Goal: Transaction & Acquisition: Purchase product/service

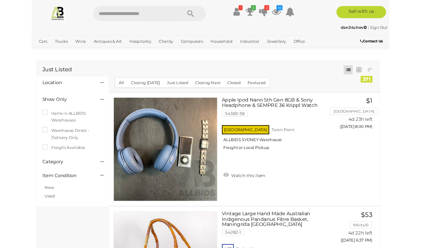
scroll to position [270, 1]
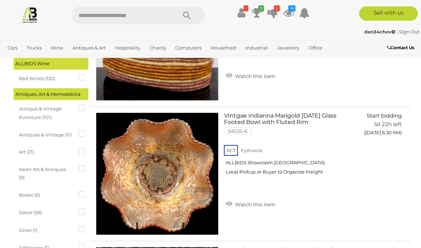
click at [131, 19] on input "text" at bounding box center [121, 16] width 98 height 18
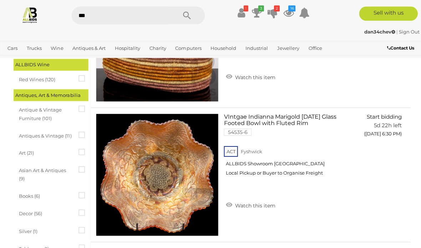
type input "****"
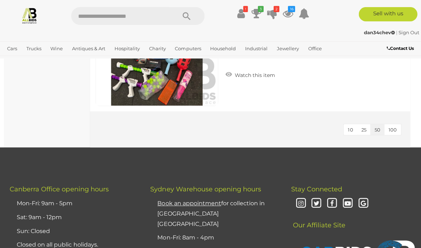
scroll to position [938, 0]
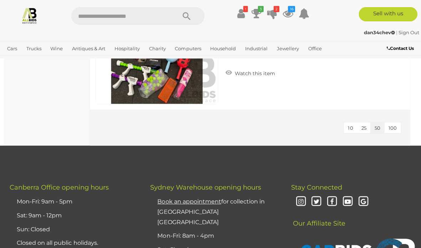
click at [392, 128] on span "100" at bounding box center [393, 128] width 8 height 6
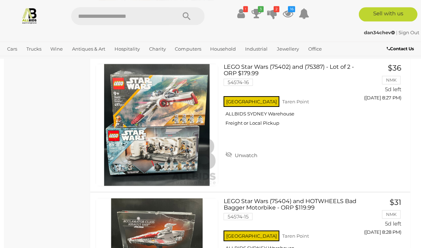
scroll to position [454, 0]
click at [130, 138] on img at bounding box center [158, 125] width 122 height 122
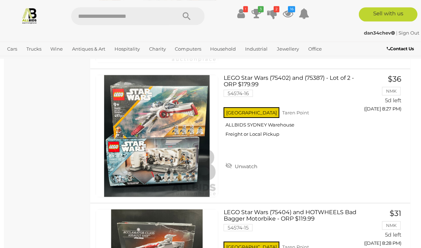
scroll to position [443, 0]
click at [229, 162] on link "Unwatch" at bounding box center [241, 165] width 35 height 11
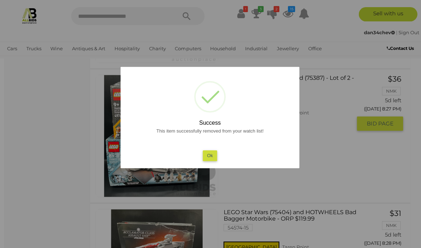
click at [209, 161] on button "Ok" at bounding box center [210, 155] width 15 height 10
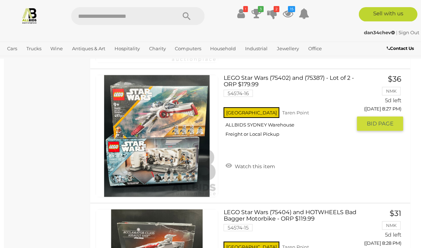
click at [399, 120] on button "GO TO BID PAGE" at bounding box center [380, 123] width 46 height 14
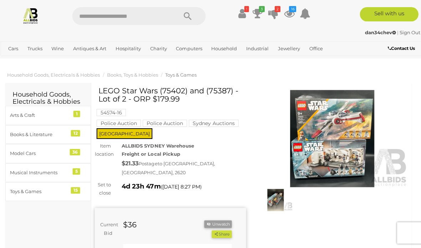
click at [351, 153] on img at bounding box center [331, 138] width 151 height 97
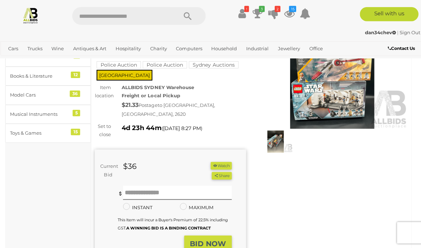
scroll to position [60, 0]
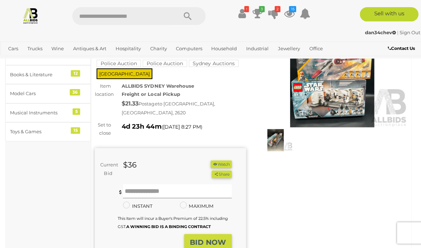
click at [136, 184] on input "text" at bounding box center [177, 191] width 108 height 14
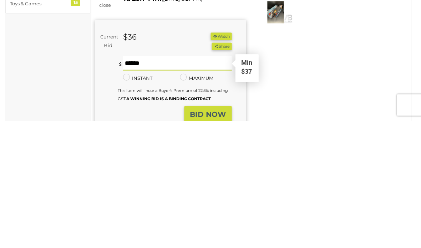
type input "**"
click at [221, 170] on button "Share" at bounding box center [221, 173] width 20 height 7
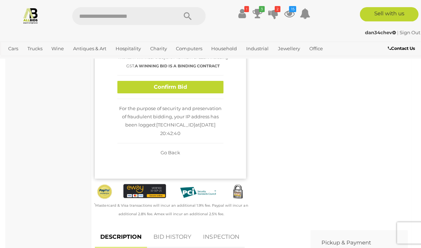
click at [143, 81] on button "Confirm Bid" at bounding box center [170, 87] width 106 height 12
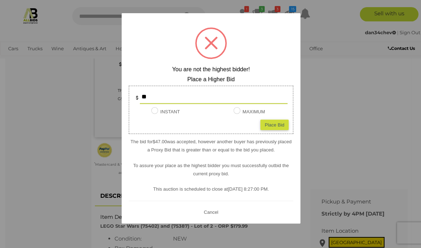
click at [277, 130] on div "Place Bid" at bounding box center [274, 125] width 28 height 10
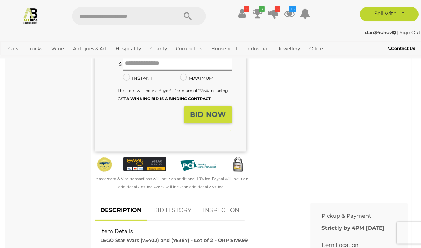
type input "**"
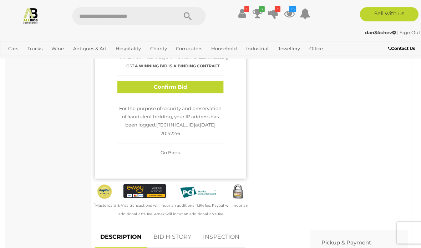
click at [162, 88] on button "Confirm Bid" at bounding box center [170, 87] width 106 height 12
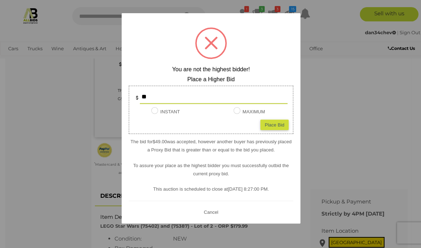
click at [271, 130] on div "Place Bid" at bounding box center [274, 125] width 28 height 10
type input "**"
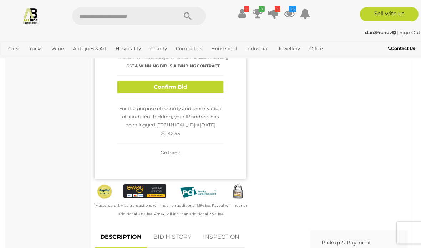
click at [164, 86] on button "Confirm Bid" at bounding box center [170, 87] width 106 height 12
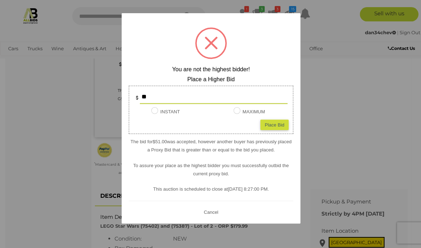
click at [273, 130] on div "Place Bid" at bounding box center [274, 125] width 28 height 10
type input "**"
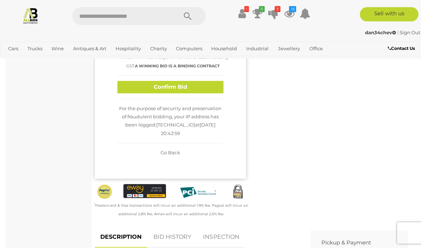
click at [196, 99] on div "For the purpose of security and preservation of fraudulent bidding, your IP add…" at bounding box center [170, 121] width 106 height 45
click at [175, 82] on button "Confirm Bid" at bounding box center [170, 87] width 106 height 12
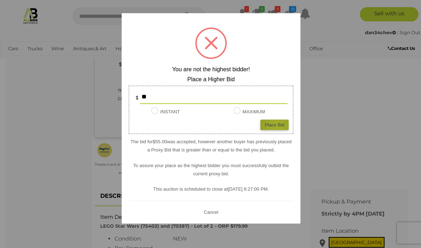
click at [277, 130] on div "Place Bid" at bounding box center [274, 125] width 28 height 10
type input "**"
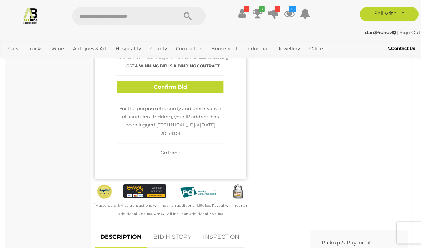
click at [202, 108] on div "For the purpose of security and preservation of fraudulent bidding, your IP add…" at bounding box center [170, 121] width 106 height 45
click at [175, 87] on button "Confirm Bid" at bounding box center [170, 87] width 106 height 12
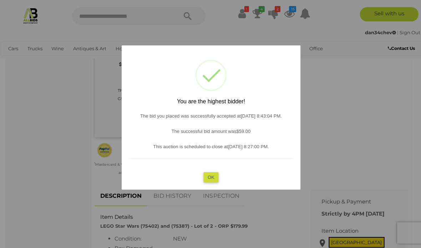
click at [209, 182] on button "OK" at bounding box center [210, 177] width 15 height 10
